Goal: Navigation & Orientation: Find specific page/section

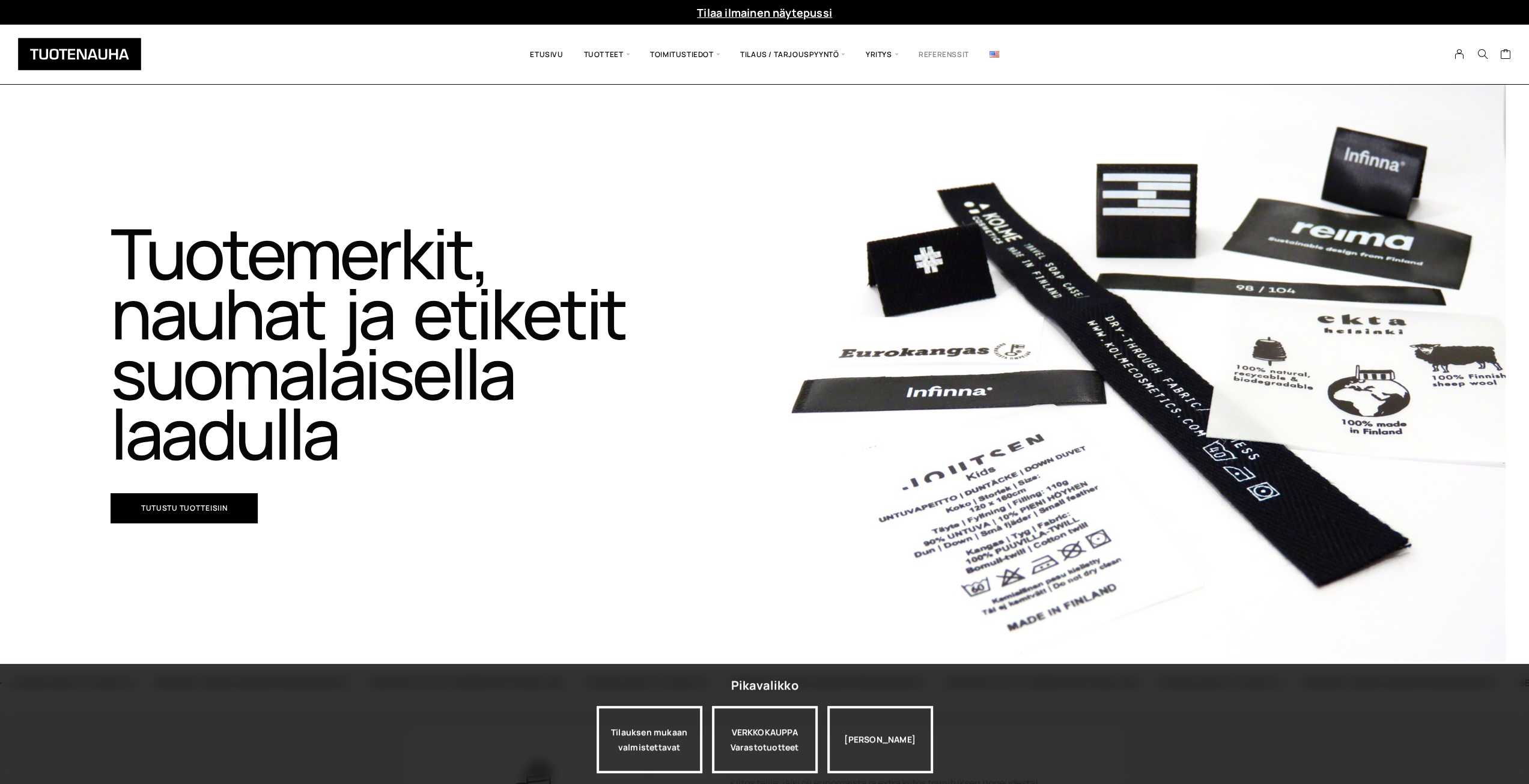
click at [945, 51] on link "Referenssit" at bounding box center [944, 54] width 71 height 42
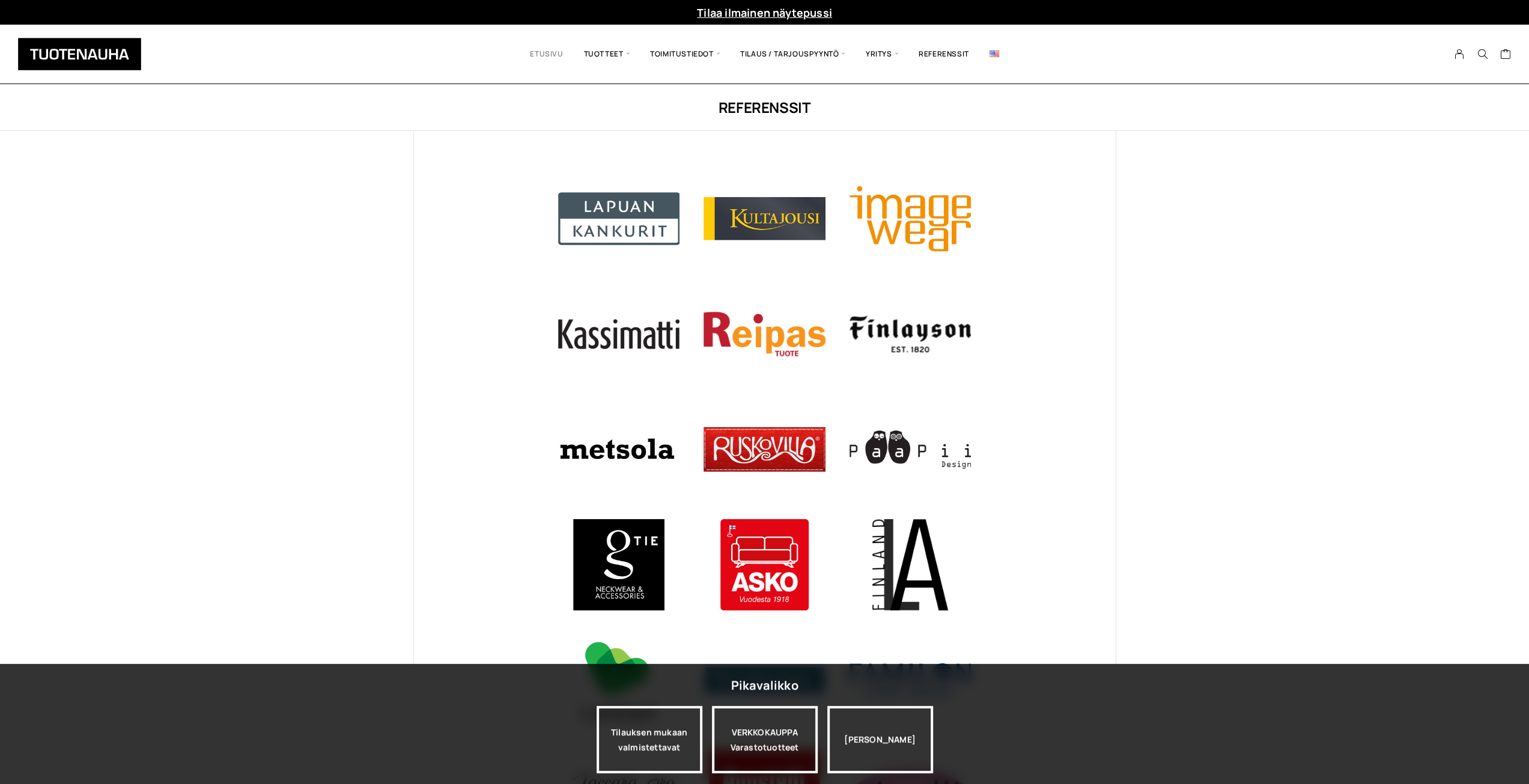
click at [548, 51] on link "Etusivu" at bounding box center [546, 54] width 53 height 41
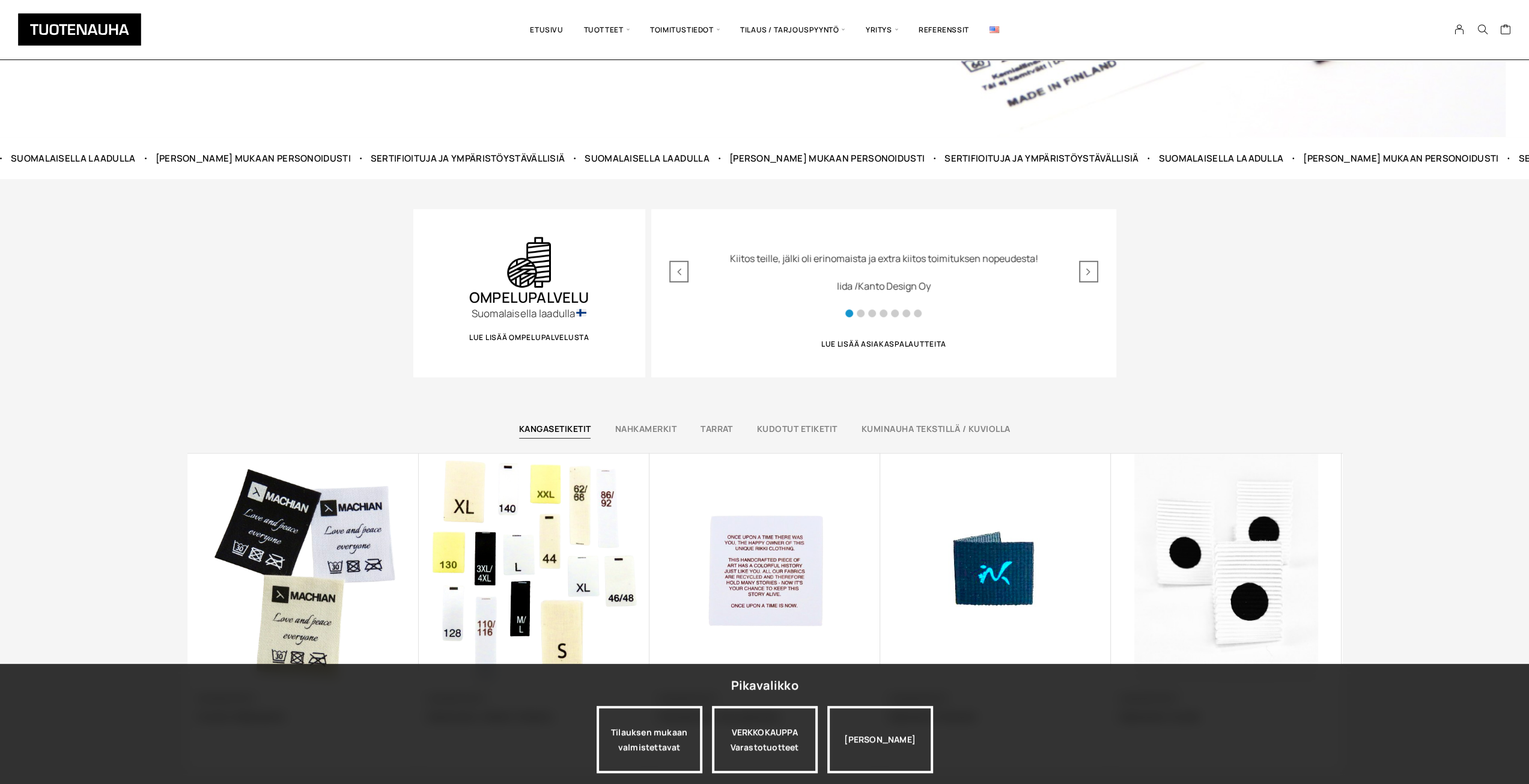
scroll to position [661, 0]
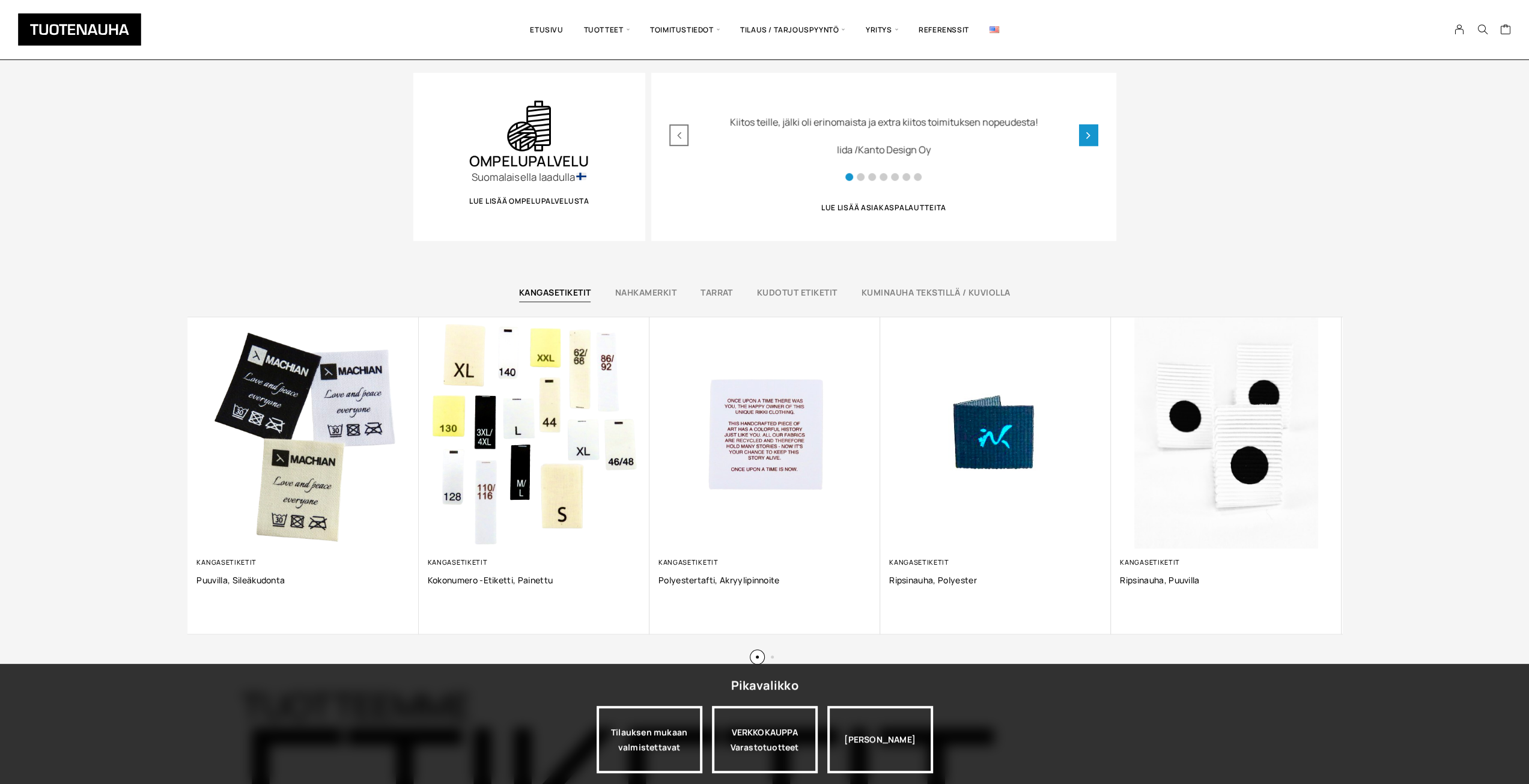
click at [1091, 134] on div "Next slide" at bounding box center [1089, 135] width 19 height 22
click at [1091, 135] on div "Next slide" at bounding box center [1089, 135] width 19 height 22
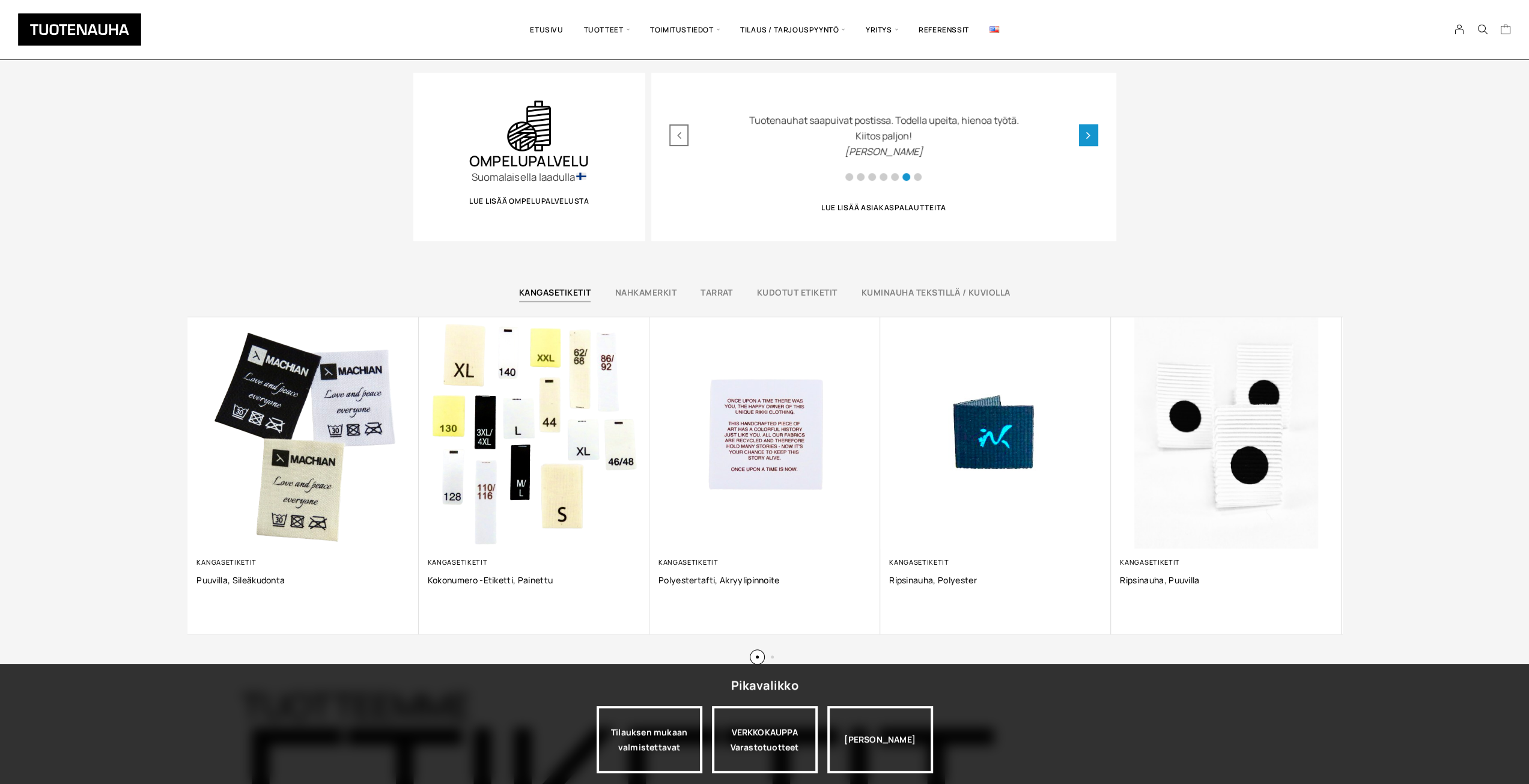
click at [1091, 135] on div "Next slide" at bounding box center [1089, 135] width 19 height 22
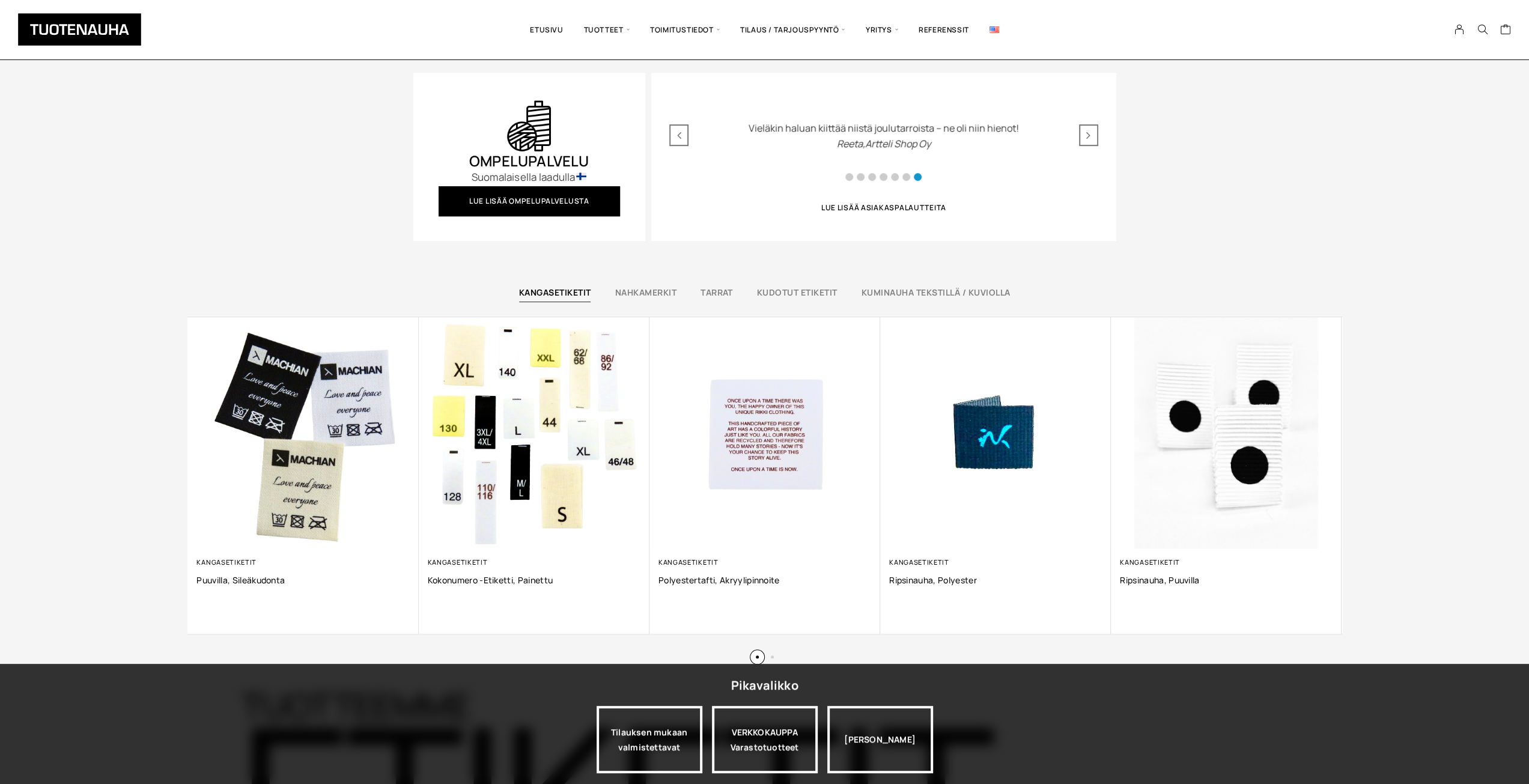
click at [547, 198] on span "Lue lisää ompelupalvelusta" at bounding box center [529, 201] width 120 height 8
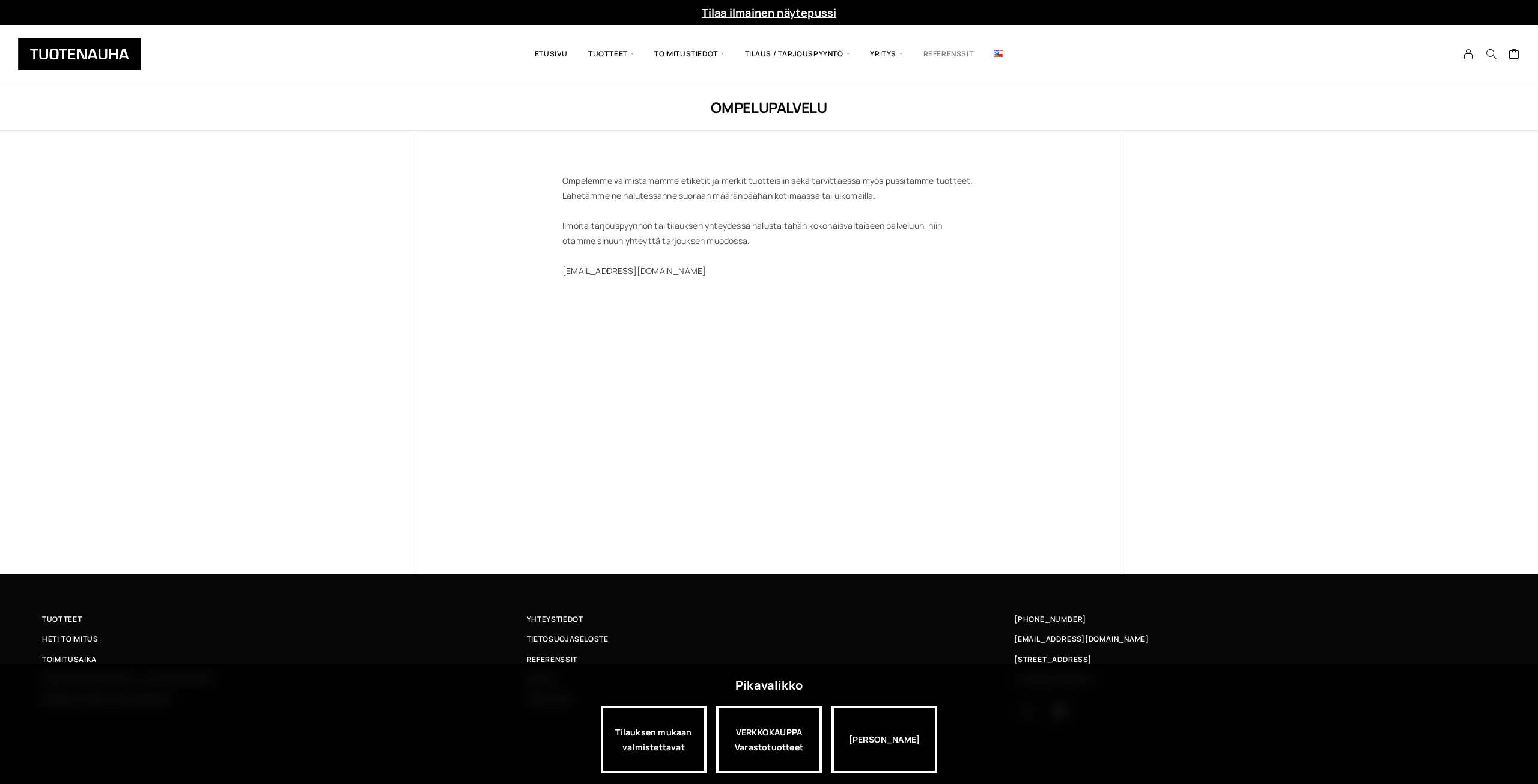
click at [952, 52] on link "Referenssit" at bounding box center [949, 54] width 71 height 41
